Goal: Navigation & Orientation: Find specific page/section

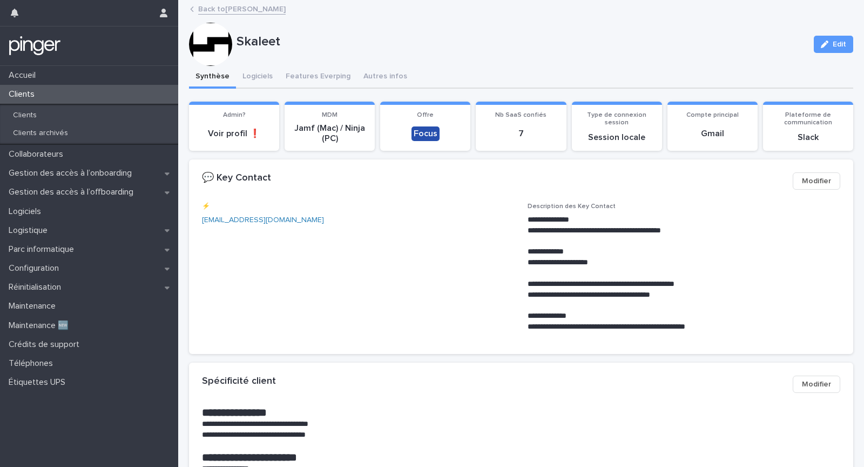
scroll to position [51, 0]
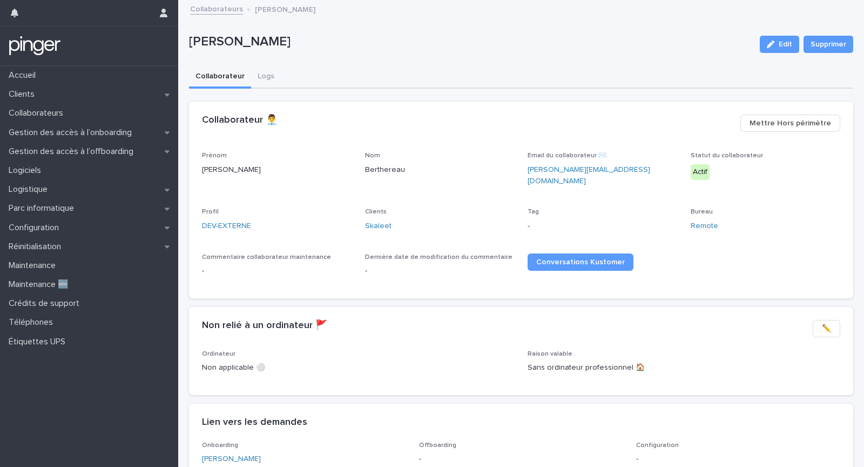
scroll to position [74, 0]
